Goal: Navigation & Orientation: Find specific page/section

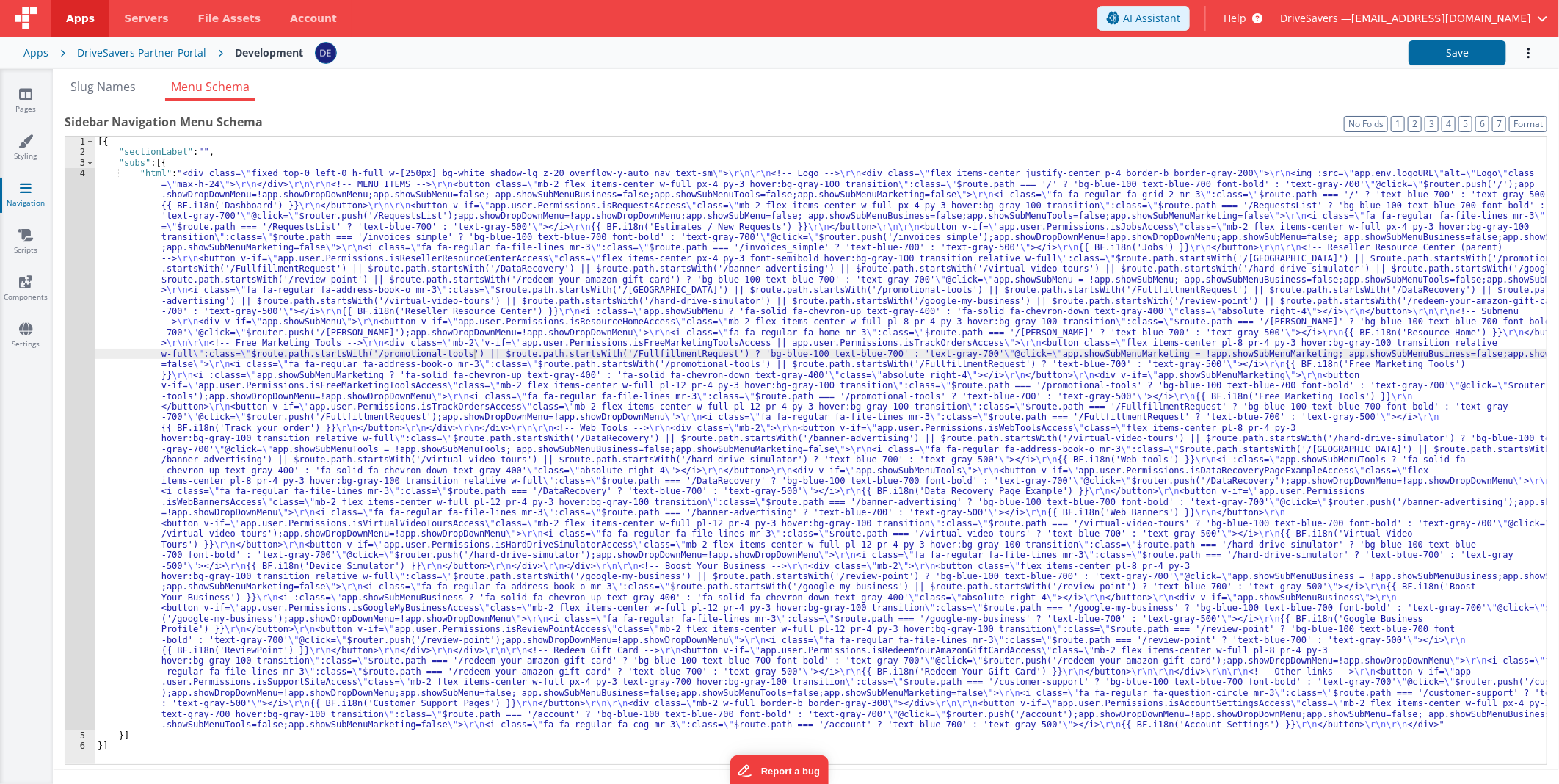
click at [537, 339] on div "[{ "sectionLabel" : "" , "subs" : [{ "html" : "<div class= \" fixed top-0 left-…" at bounding box center [820, 461] width 1452 height 649
click at [34, 91] on link "Pages" at bounding box center [25, 101] width 53 height 29
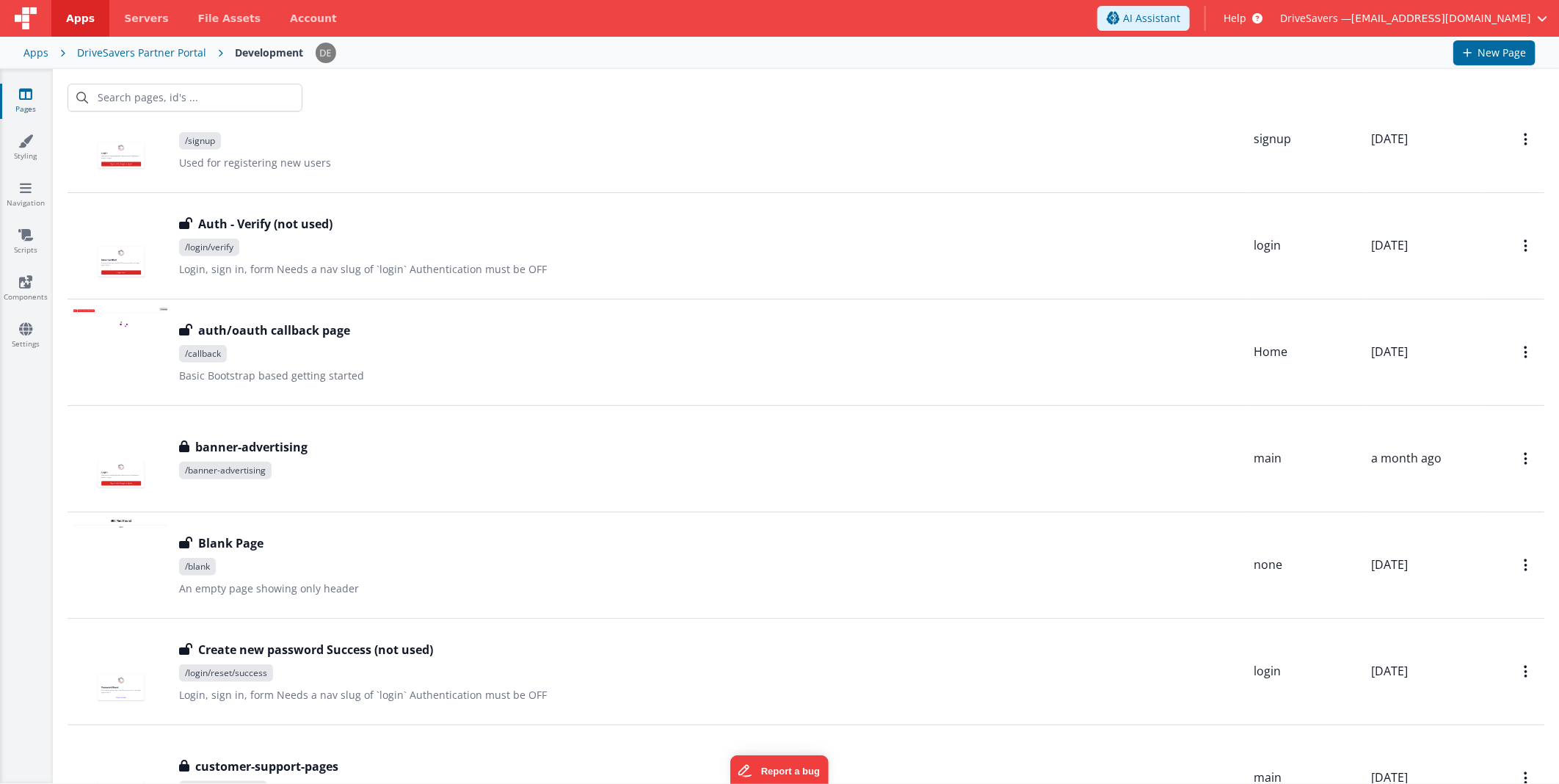
scroll to position [979, 0]
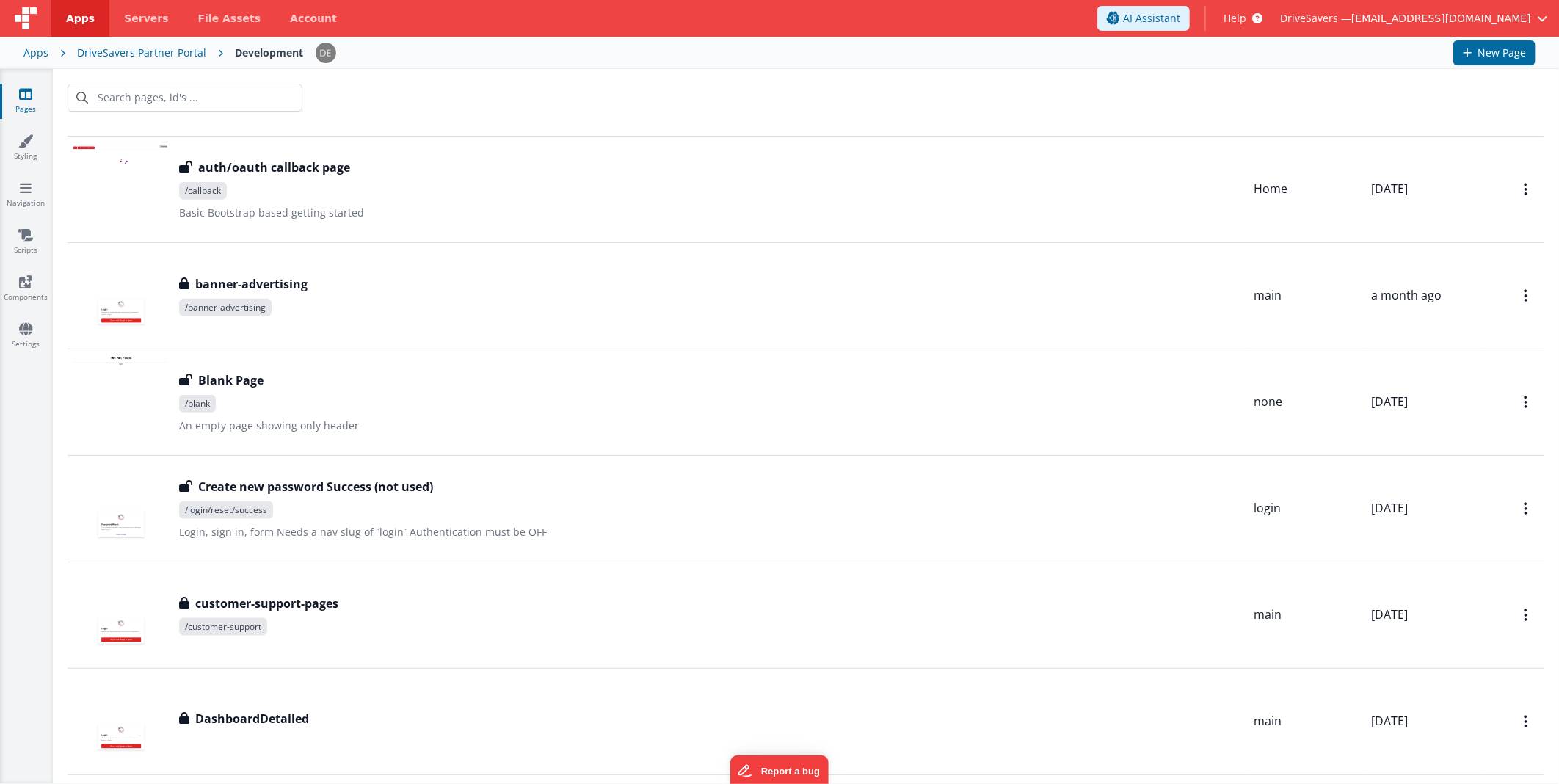
click at [222, 89] on input "text" at bounding box center [185, 97] width 235 height 28
click at [223, 99] on input "text" at bounding box center [185, 97] width 235 height 28
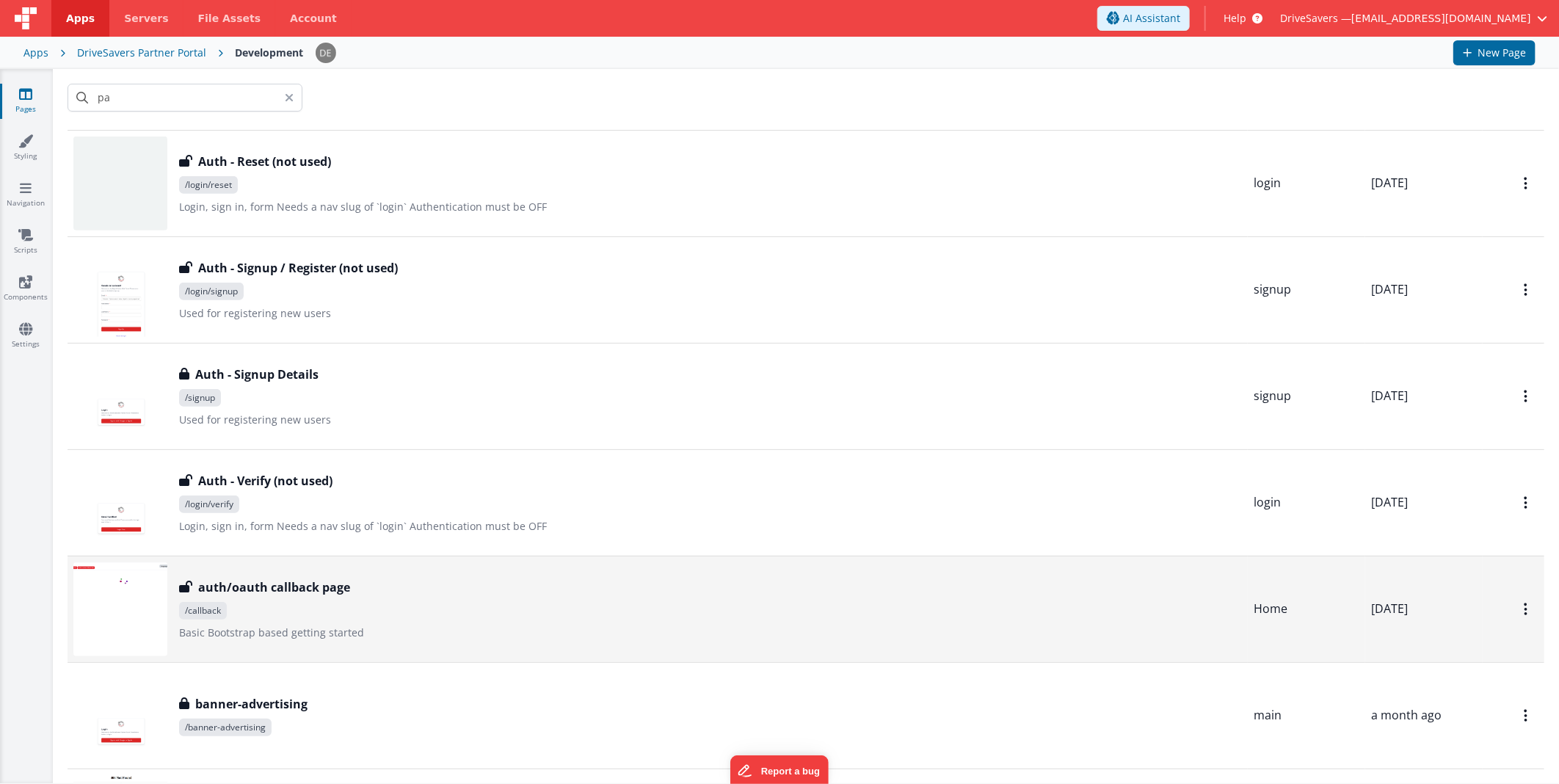
scroll to position [0, 0]
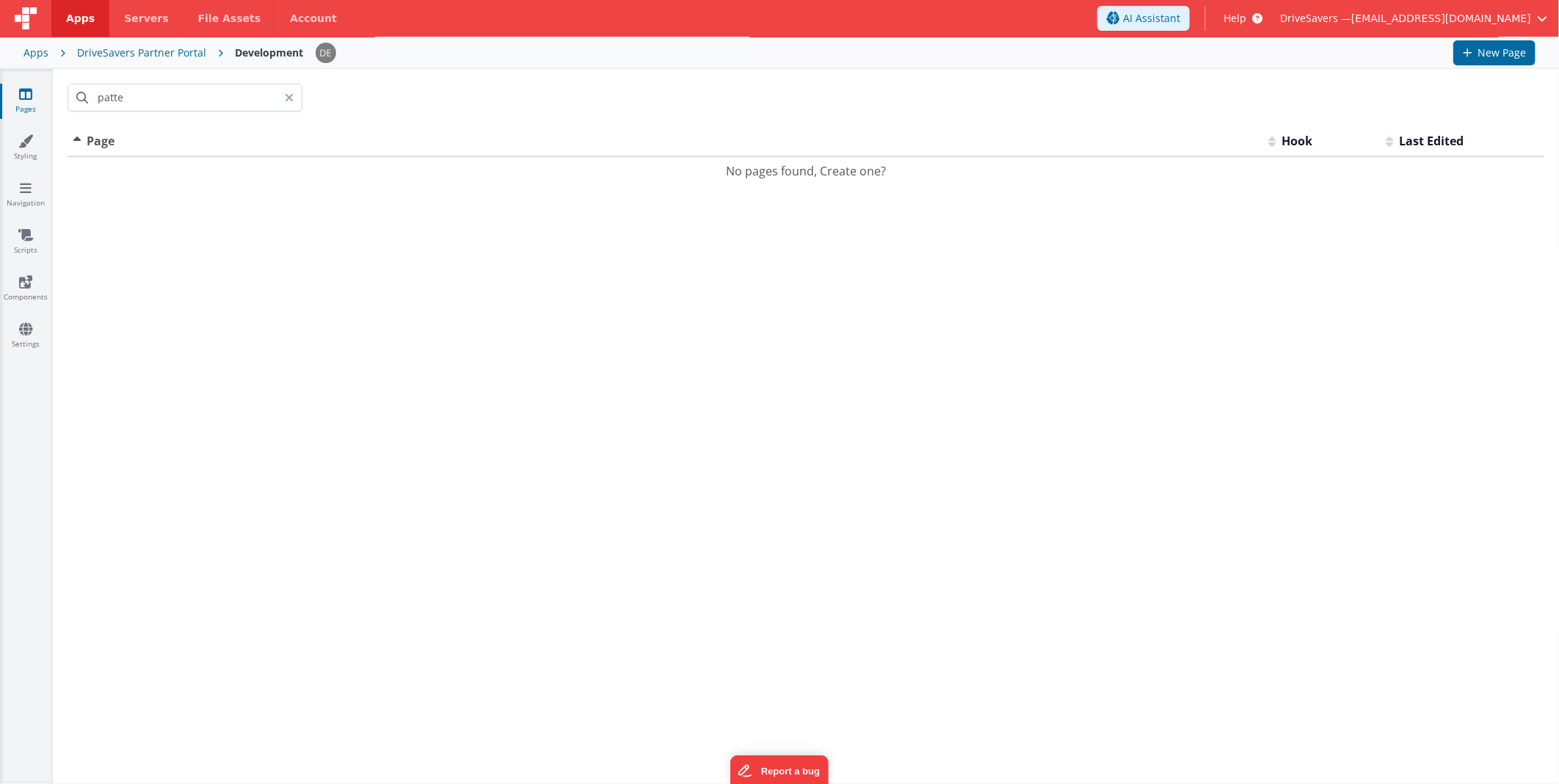
type input "patte"
click at [288, 94] on icon at bounding box center [289, 98] width 9 height 12
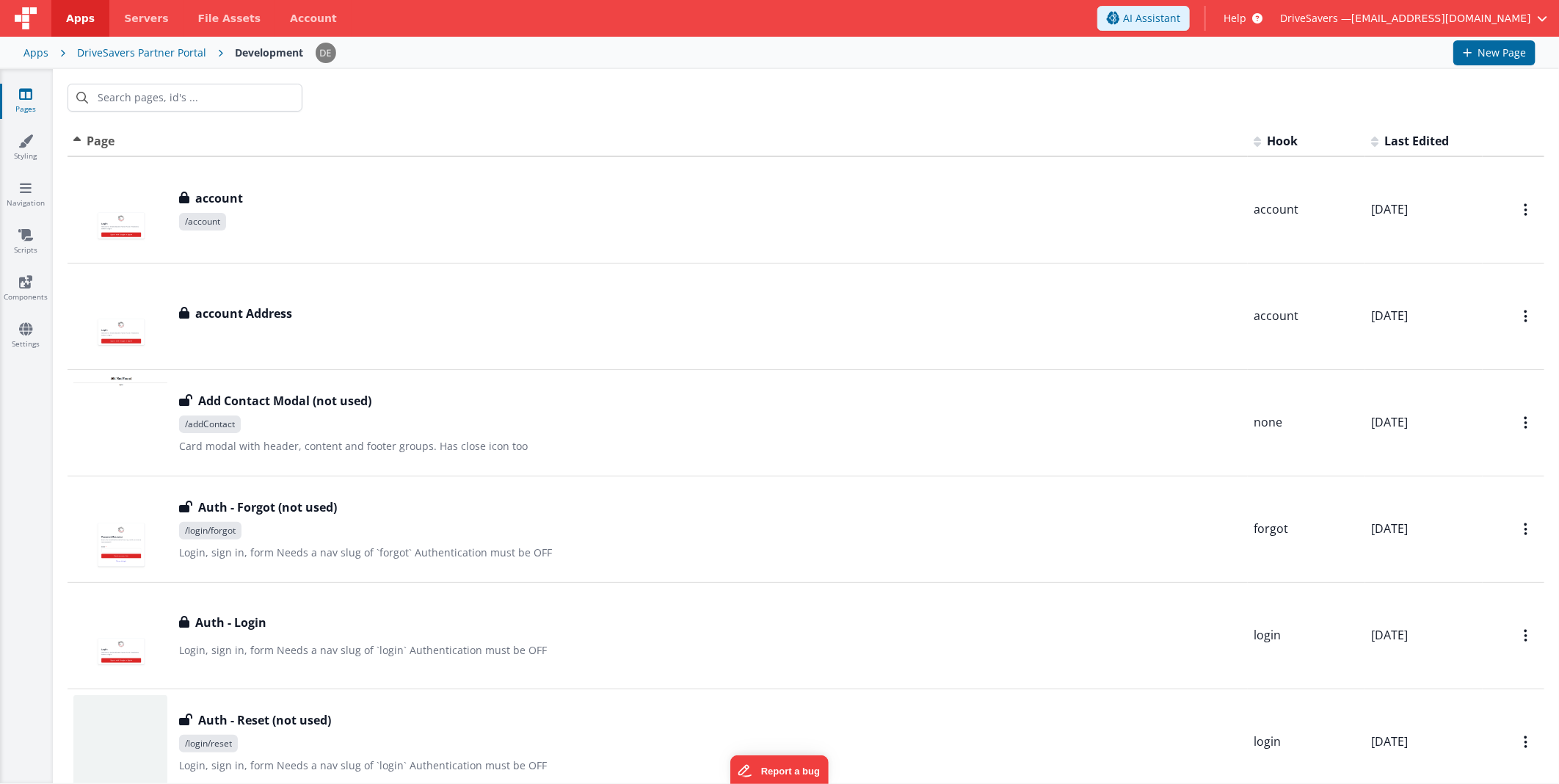
click at [1395, 134] on span "Last Edited" at bounding box center [1416, 140] width 64 height 16
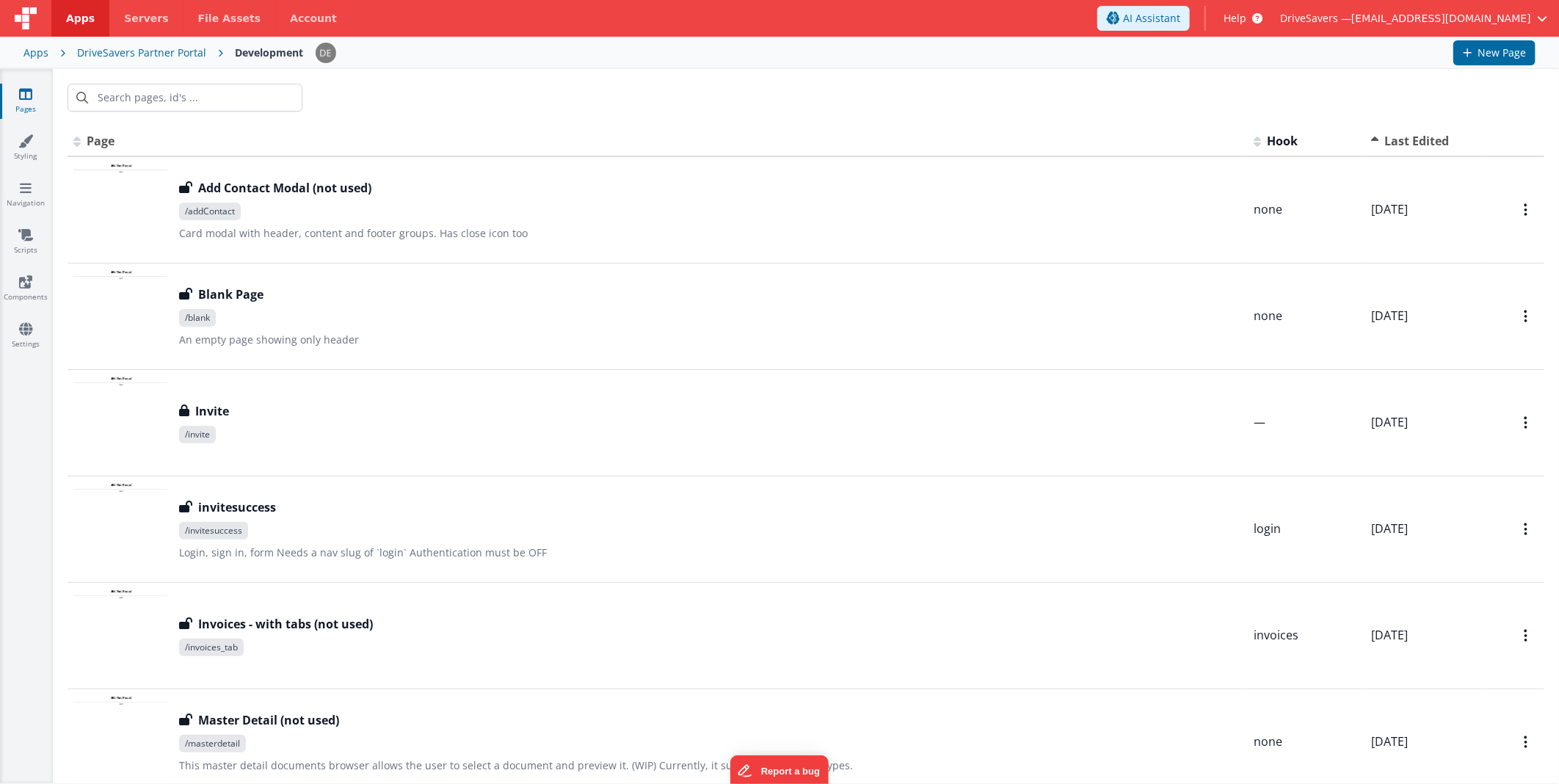
click at [1395, 134] on span "Last Edited" at bounding box center [1416, 140] width 64 height 16
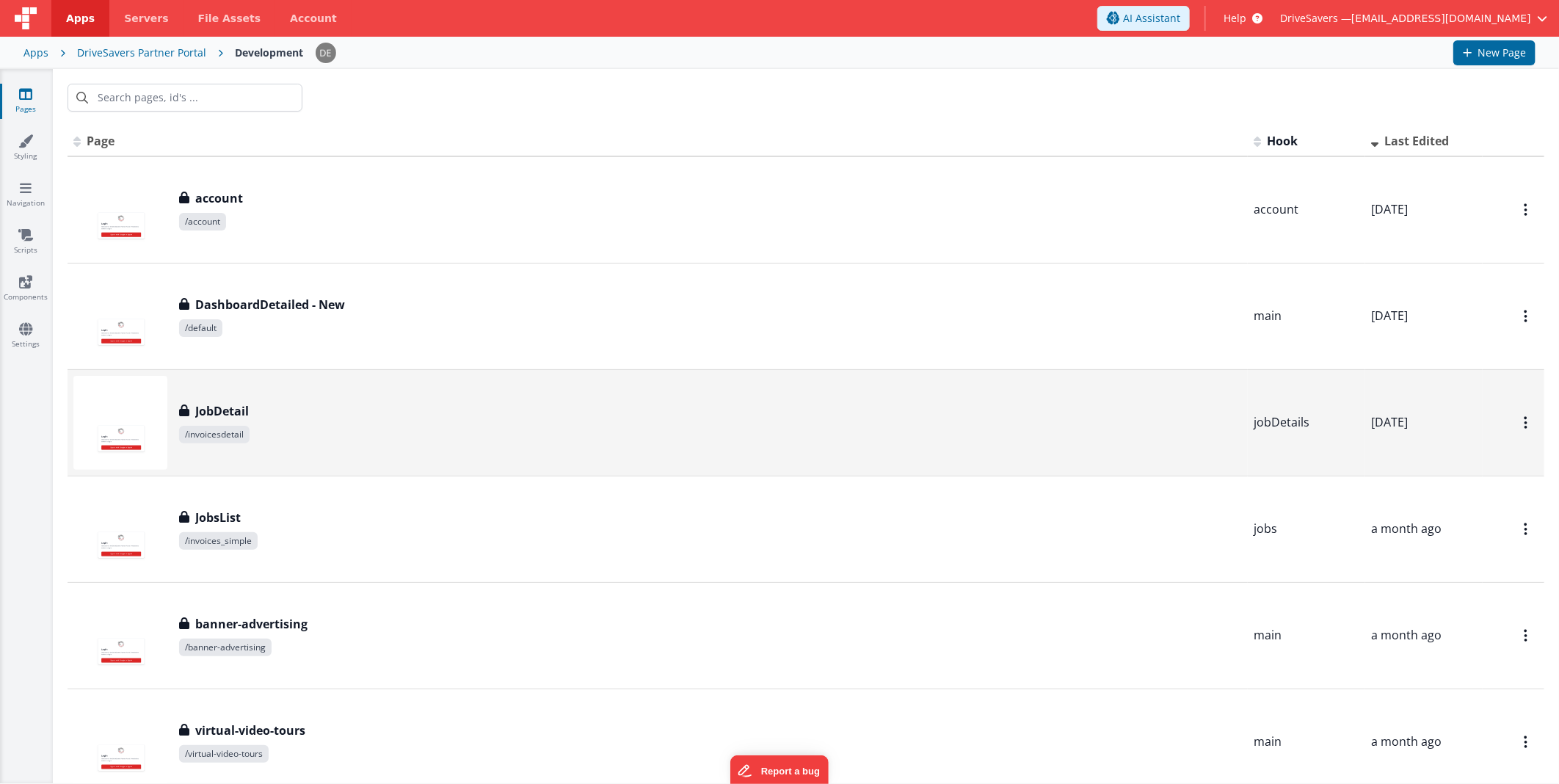
click at [1400, 142] on span "Last Edited" at bounding box center [1416, 140] width 64 height 16
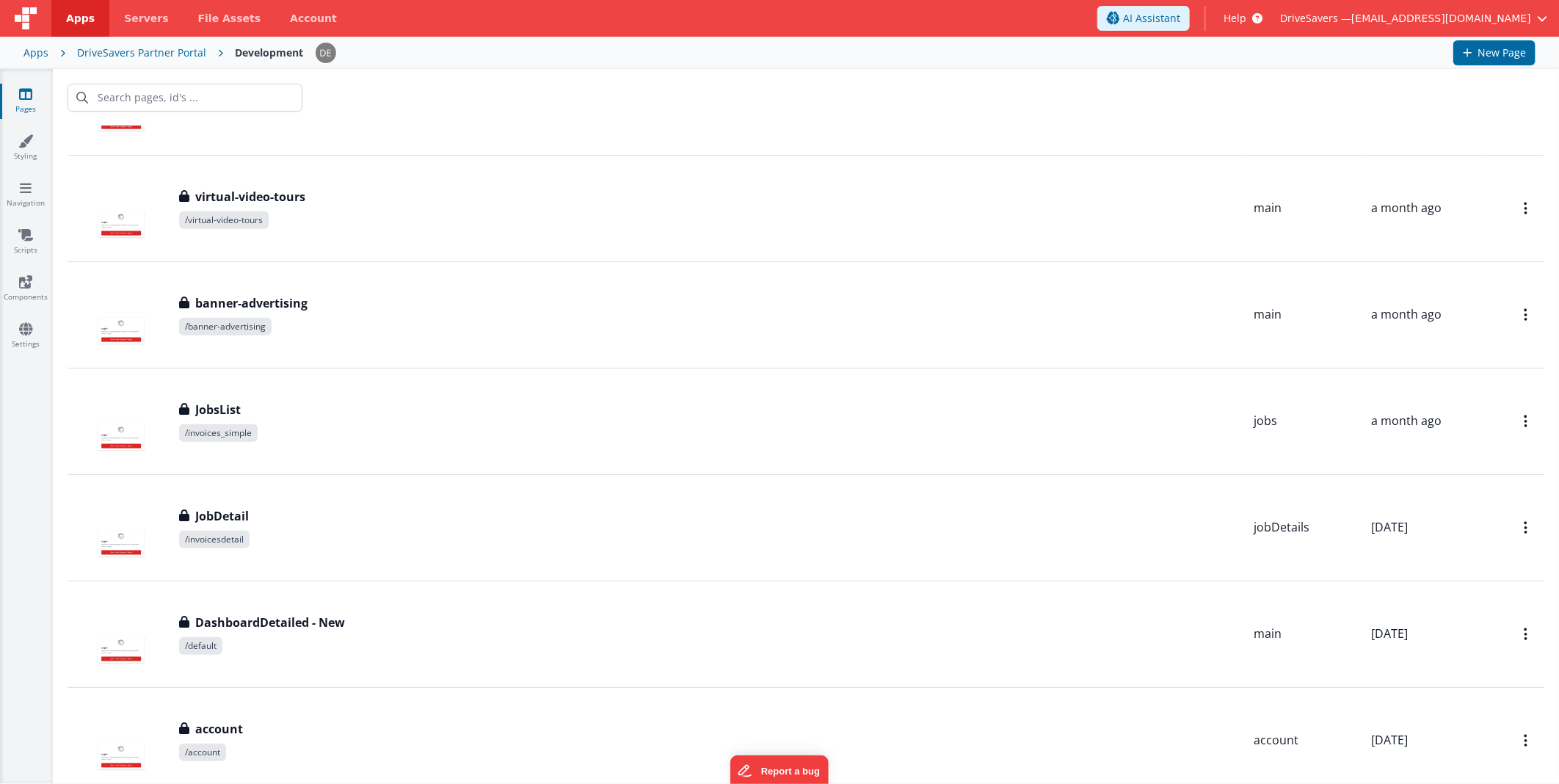
scroll to position [4021, 0]
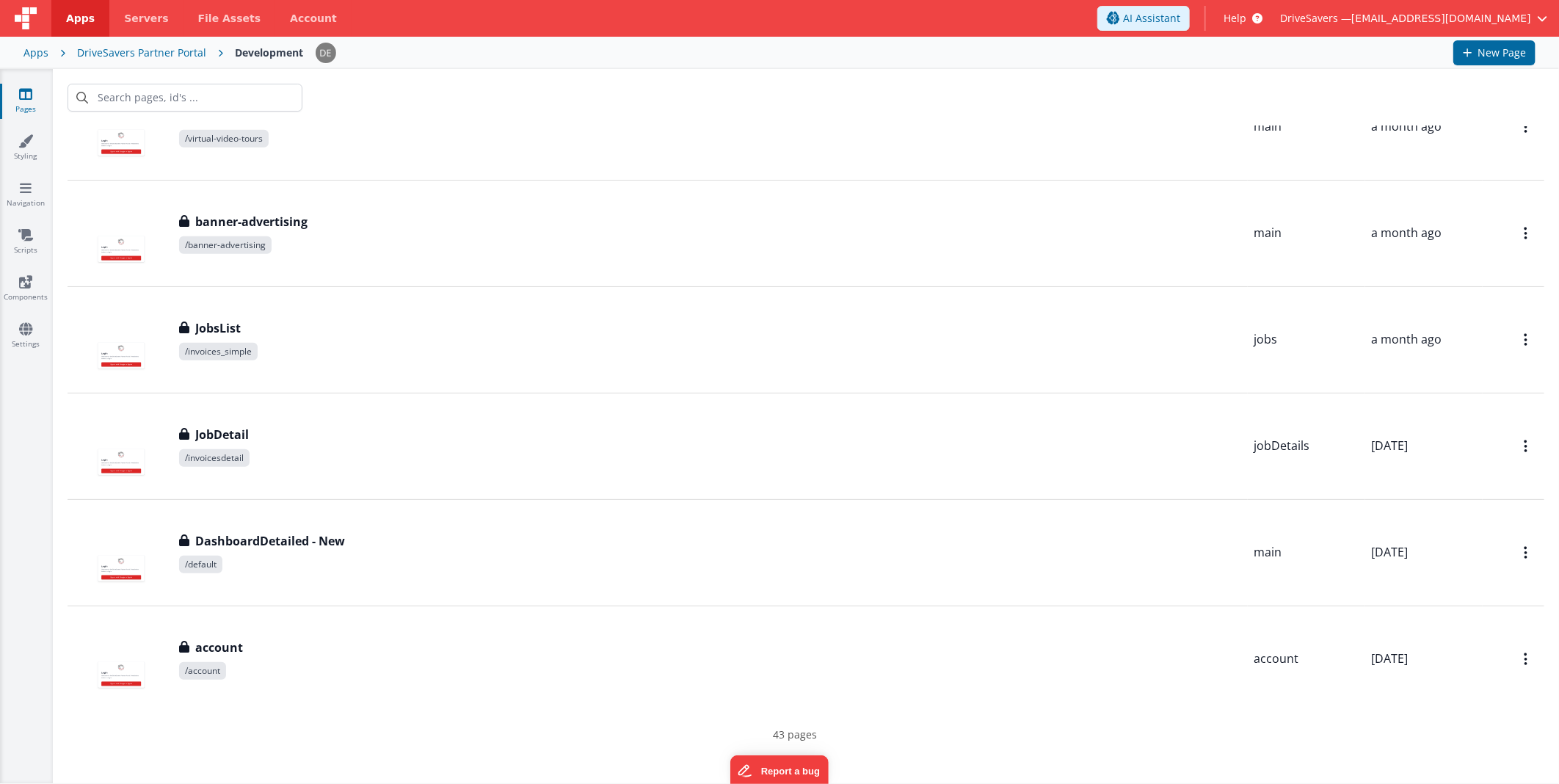
click at [390, 732] on p "43 pages" at bounding box center [795, 735] width 1455 height 15
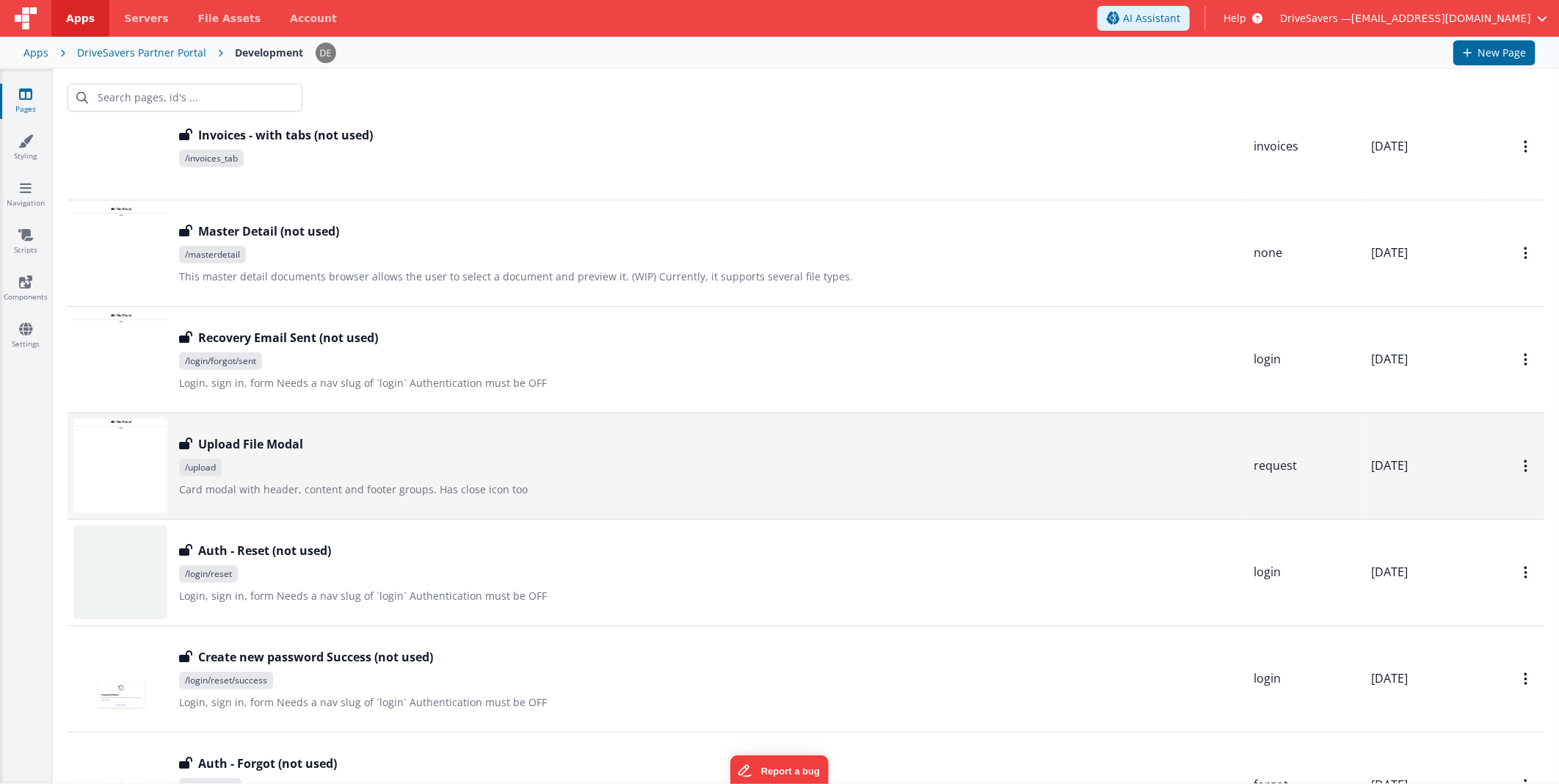
scroll to position [0, 0]
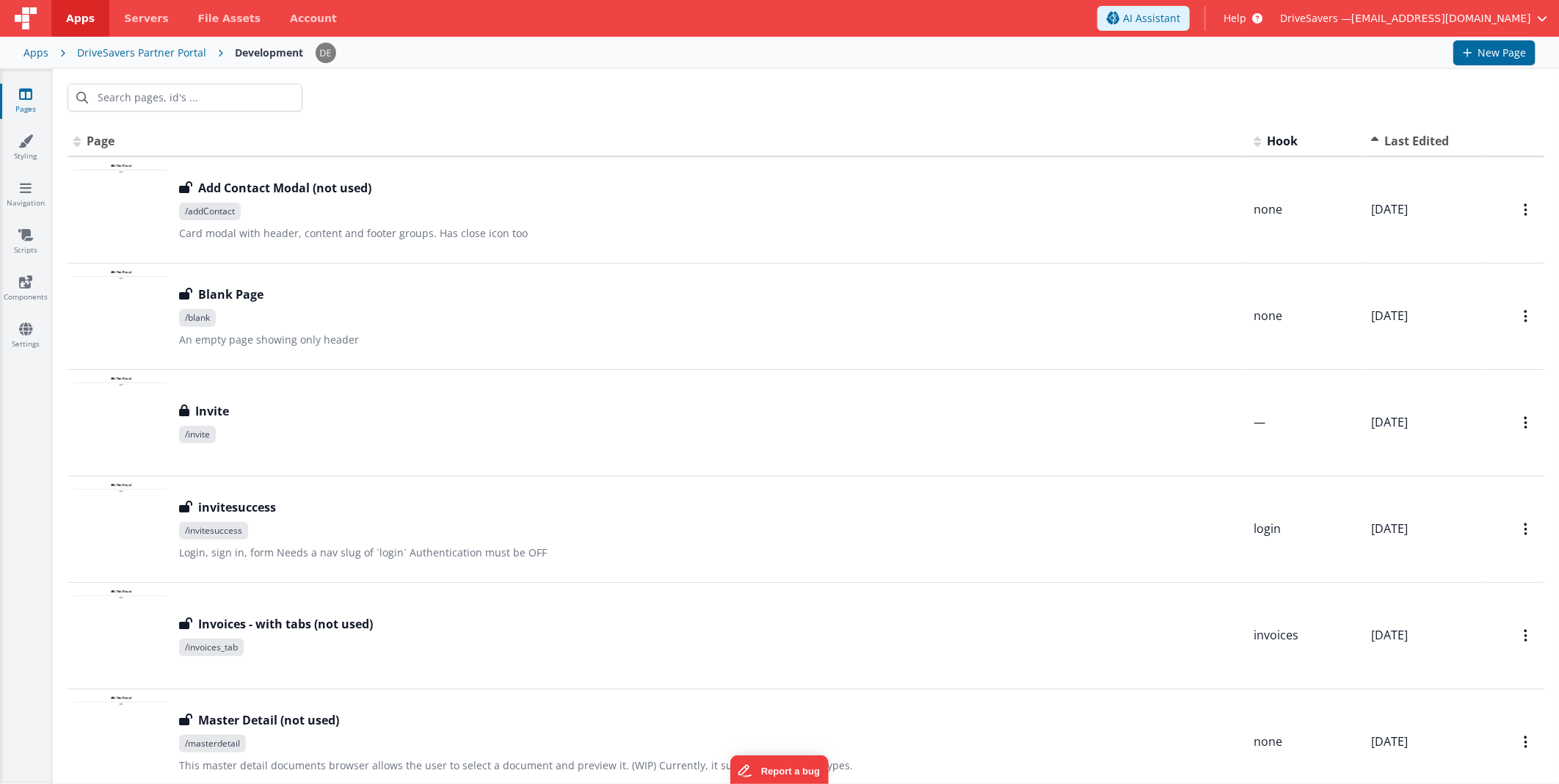
click at [113, 56] on div "DriveSavers Partner Portal" at bounding box center [141, 53] width 130 height 15
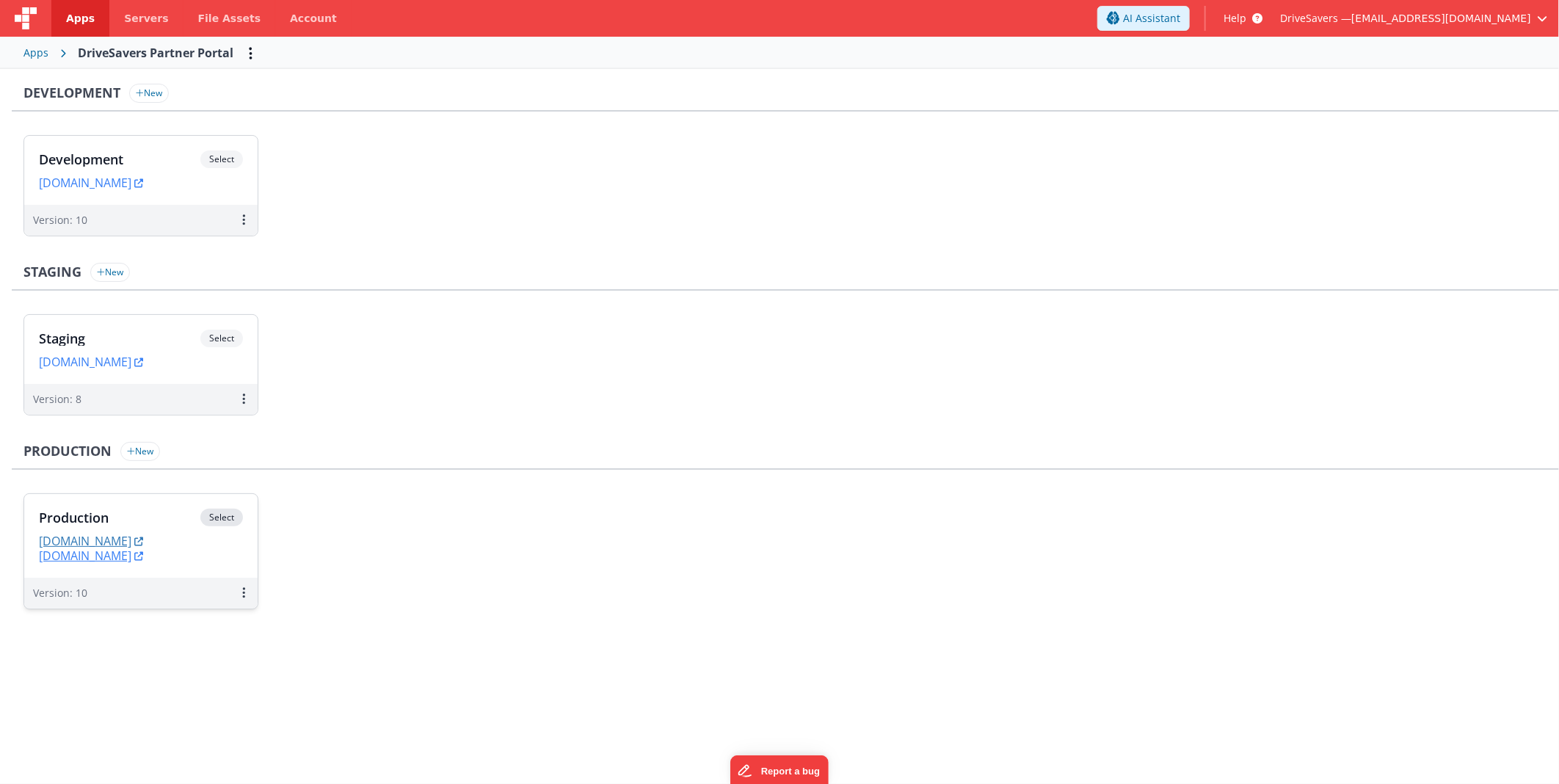
click at [127, 541] on link "[DOMAIN_NAME]" at bounding box center [91, 542] width 104 height 15
